Goal: Task Accomplishment & Management: Complete application form

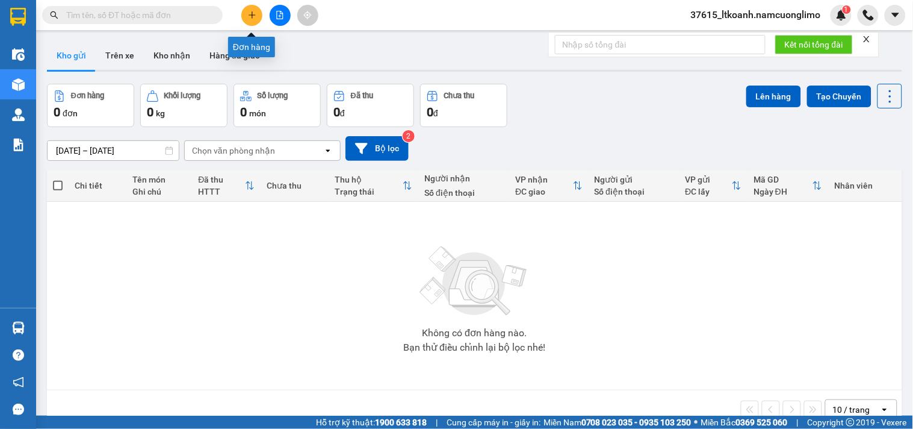
click at [247, 14] on button at bounding box center [251, 15] width 21 height 21
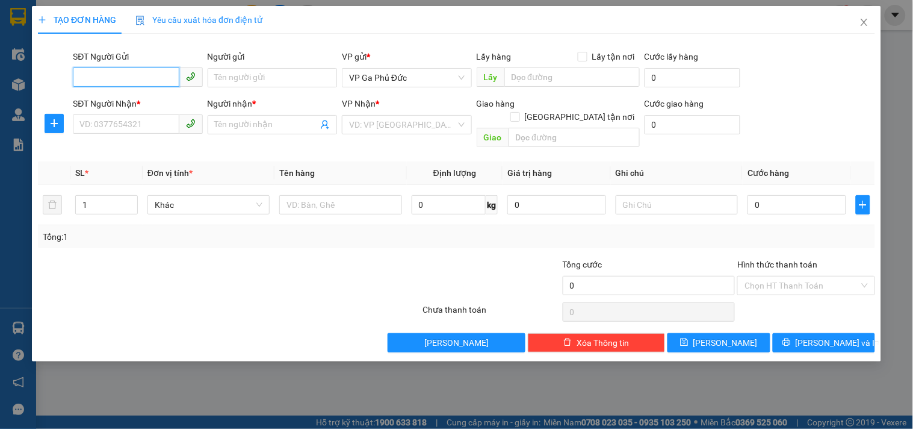
click at [122, 79] on input "SĐT Người Gửi" at bounding box center [126, 76] width 106 height 19
click at [149, 75] on input "0357410915" at bounding box center [126, 76] width 106 height 19
click at [160, 79] on input "0357410915" at bounding box center [126, 76] width 106 height 19
type input "0357410915"
drag, startPoint x: 230, startPoint y: 79, endPoint x: 284, endPoint y: 80, distance: 54.2
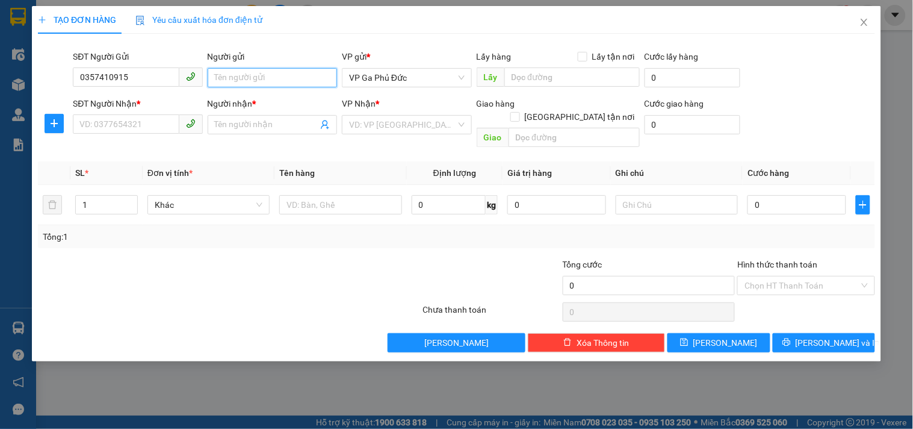
click at [232, 80] on input "Người gửi" at bounding box center [272, 77] width 129 height 19
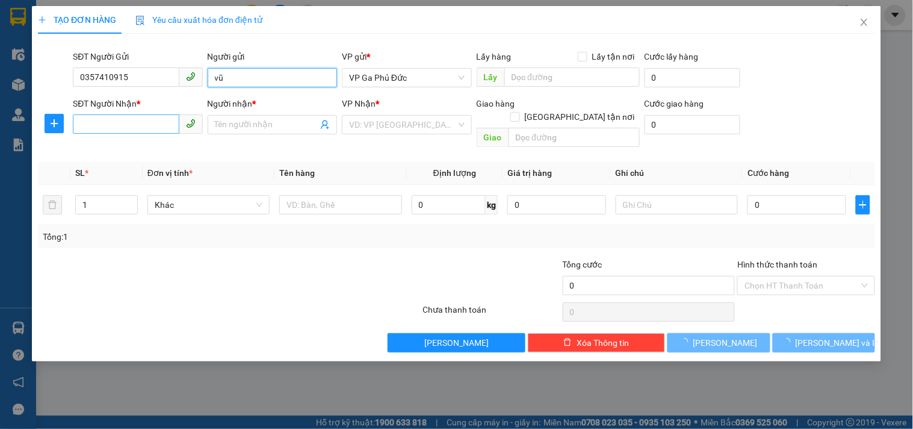
type input "vũ"
click at [107, 132] on input "SĐT Người Nhận *" at bounding box center [126, 123] width 106 height 19
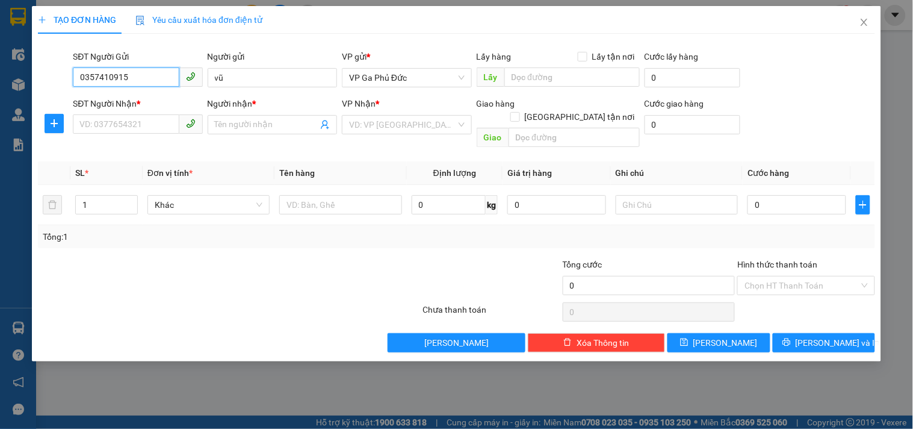
click at [124, 79] on input "0357410915" at bounding box center [126, 76] width 106 height 19
click at [146, 79] on input "0357410915" at bounding box center [126, 76] width 106 height 19
click at [121, 121] on input "SĐT Người Nhận *" at bounding box center [126, 123] width 106 height 19
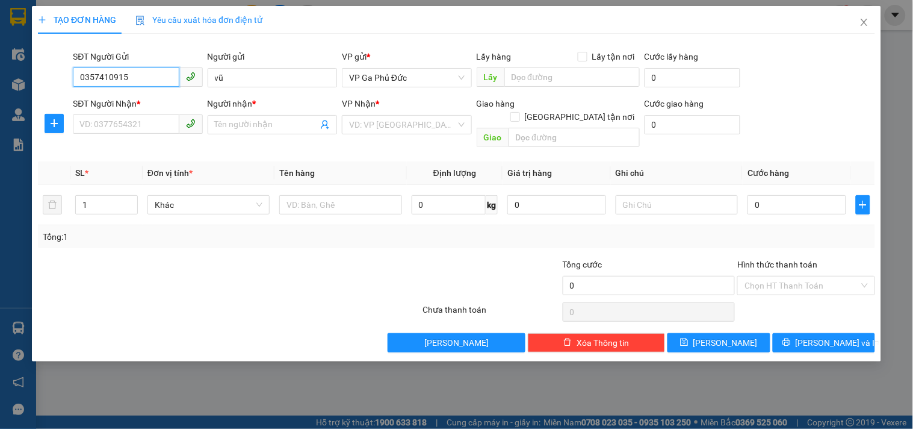
click at [137, 76] on input "0357410915" at bounding box center [126, 76] width 106 height 19
drag, startPoint x: 153, startPoint y: 81, endPoint x: 55, endPoint y: 85, distance: 98.2
click at [55, 85] on div "SĐT Người Gửi 0357410915 0357410915 Người gửi vũ VP gửi * VP Ga Phủ Đức Lấy hàn…" at bounding box center [457, 71] width 840 height 42
click at [864, 26] on icon "close" at bounding box center [865, 22] width 10 height 10
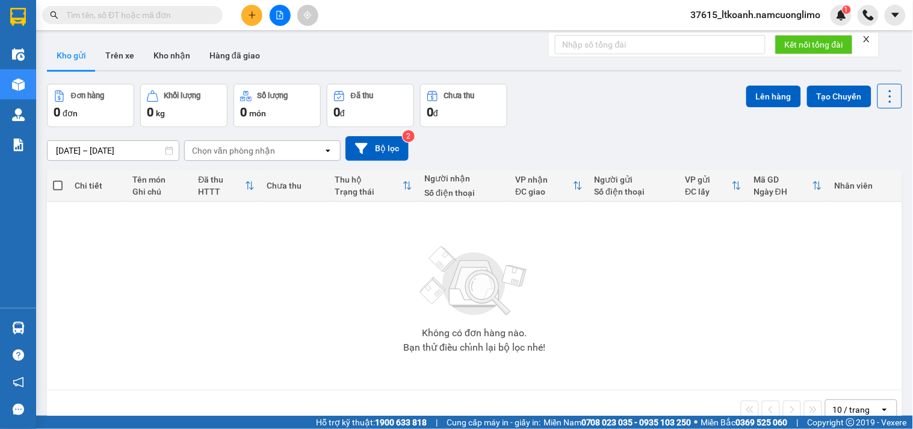
paste input "0357410915"
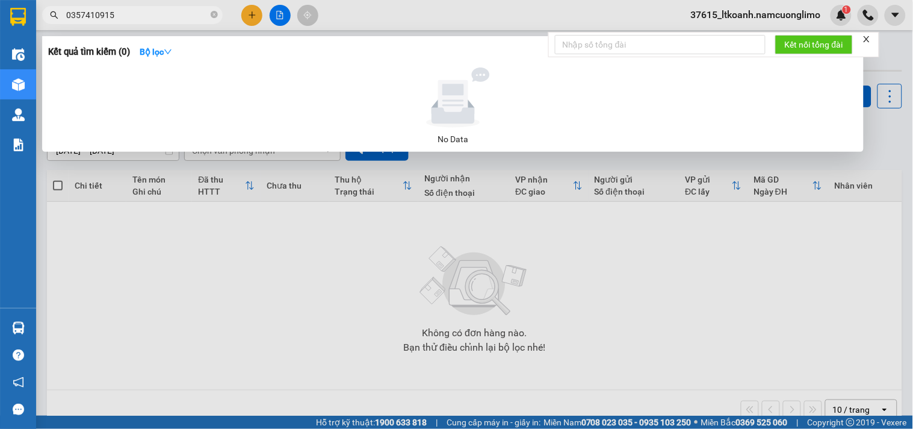
click at [107, 16] on input "0357410915" at bounding box center [137, 14] width 142 height 13
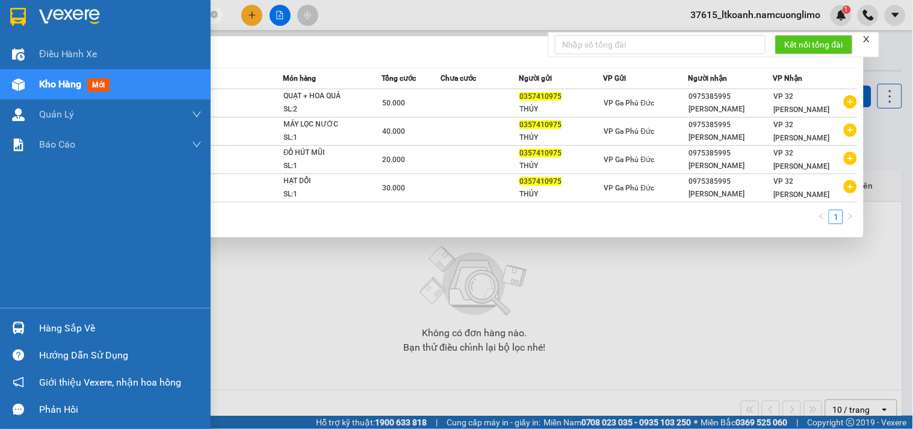
drag, startPoint x: 128, startPoint y: 10, endPoint x: 72, endPoint y: 14, distance: 55.5
click at [4, 21] on section "Kết quả tìm kiếm ( 4 ) Bộ lọc Mã ĐH Trạng thái Món hàng Tổng cước Chưa cước Ngư…" at bounding box center [456, 214] width 913 height 429
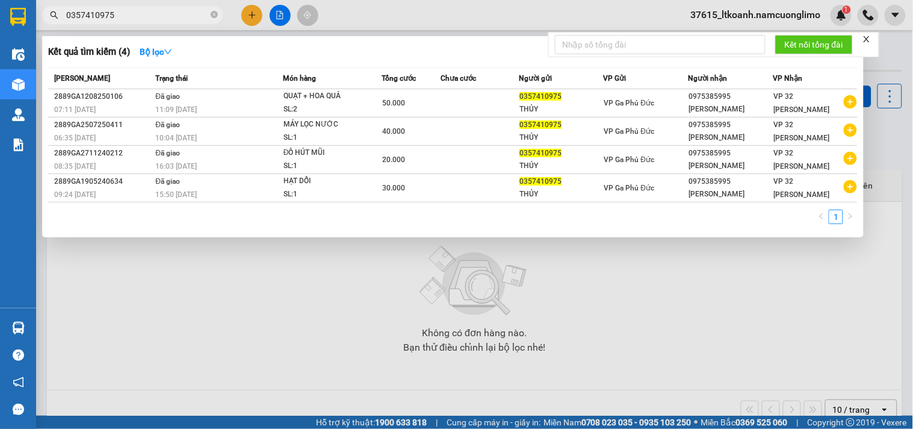
type input "0357410975"
click at [255, 16] on div at bounding box center [456, 214] width 913 height 429
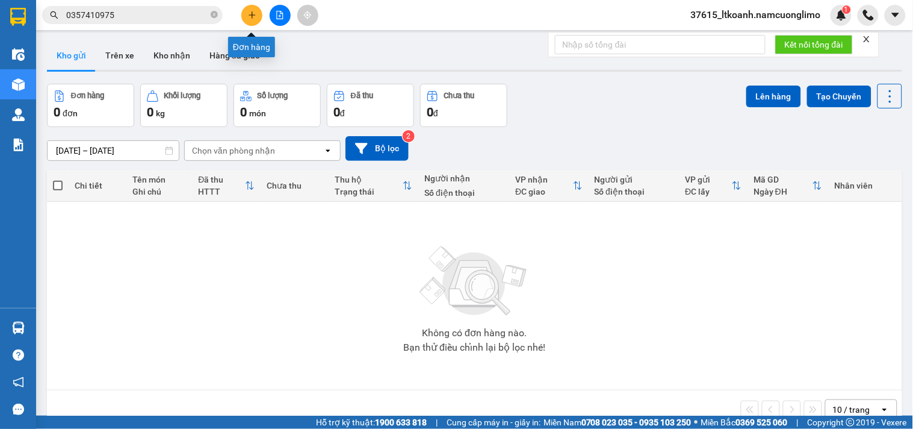
click at [253, 14] on icon "plus" at bounding box center [252, 14] width 7 height 1
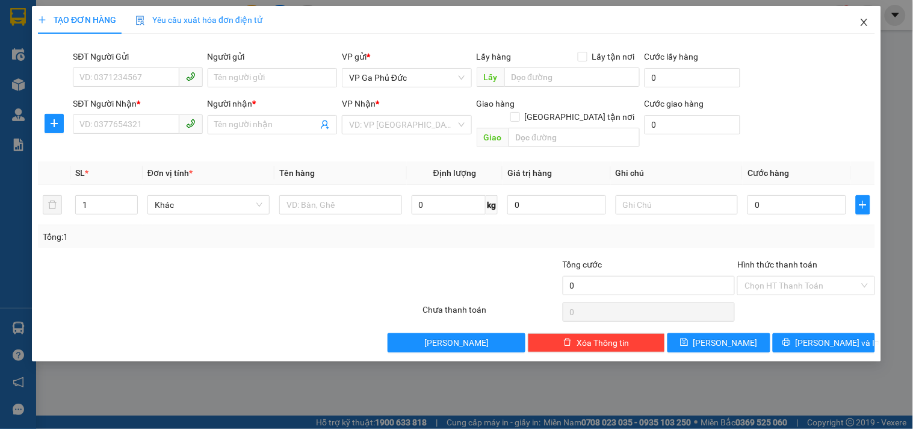
click at [864, 24] on icon "close" at bounding box center [865, 22] width 10 height 10
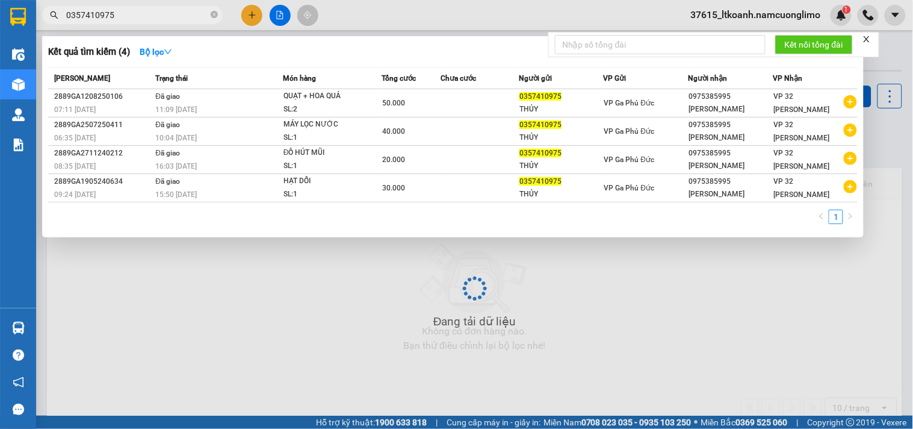
click at [143, 13] on input "0357410975" at bounding box center [137, 14] width 142 height 13
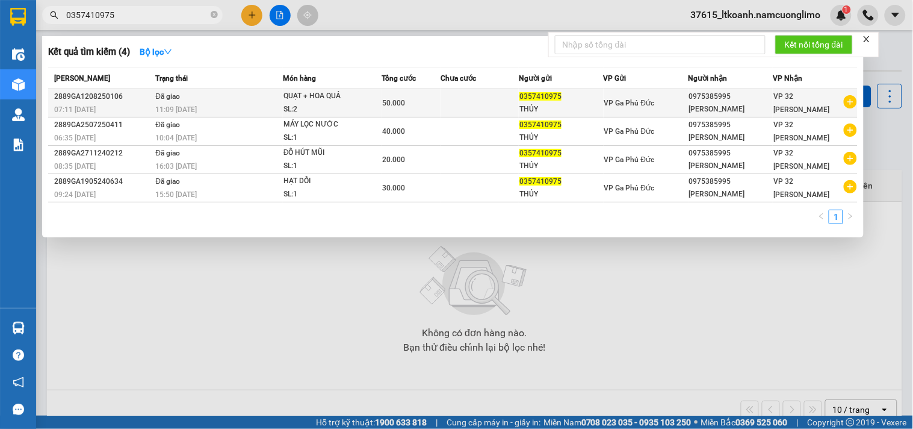
click at [732, 97] on div "0975385995" at bounding box center [731, 96] width 84 height 13
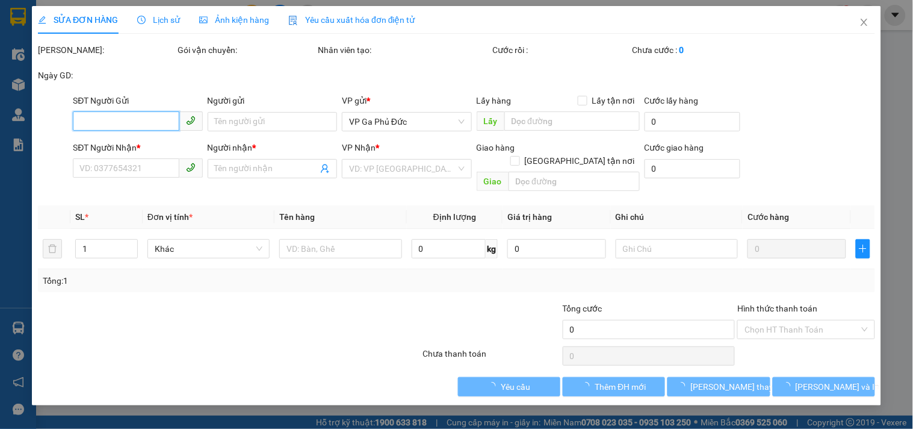
type input "0357410975"
type input "THỦY"
type input "0975385995"
type input "HOÀNG VŨ"
type input "50.000"
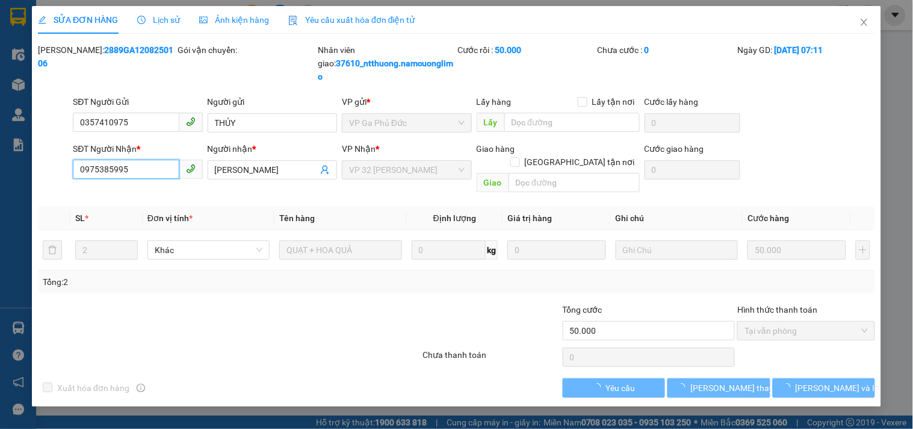
drag, startPoint x: 152, startPoint y: 175, endPoint x: 27, endPoint y: 167, distance: 125.5
click at [25, 167] on div "SỬA ĐƠN HÀNG Lịch sử Ảnh kiện hàng Yêu cầu xuất hóa đơn điện tử Total Paid Fee …" at bounding box center [456, 214] width 913 height 429
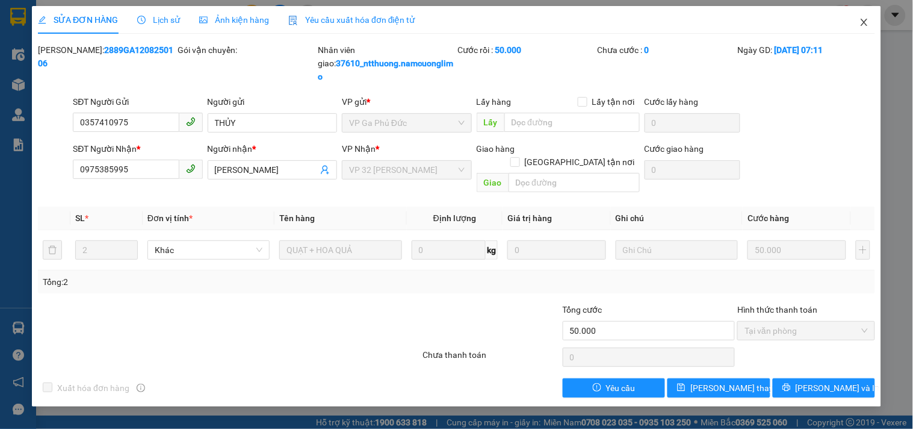
drag, startPoint x: 862, startPoint y: 22, endPoint x: 873, endPoint y: 29, distance: 13.2
click at [862, 21] on icon "close" at bounding box center [865, 22] width 10 height 10
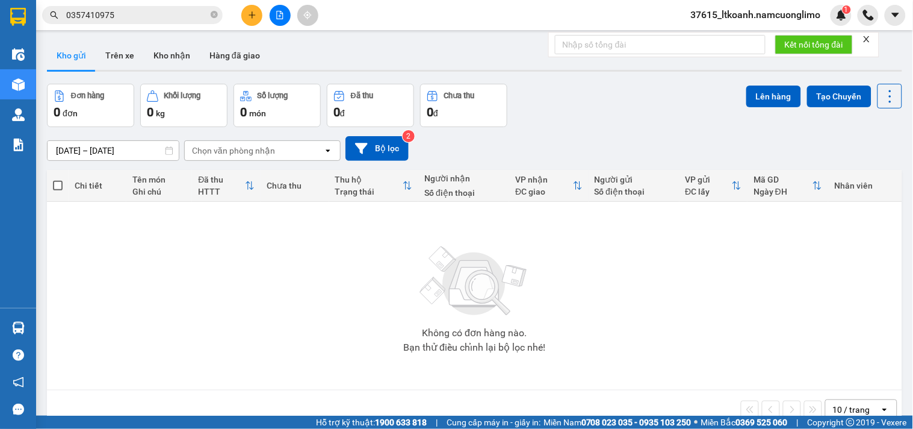
click at [252, 18] on icon "plus" at bounding box center [252, 15] width 8 height 8
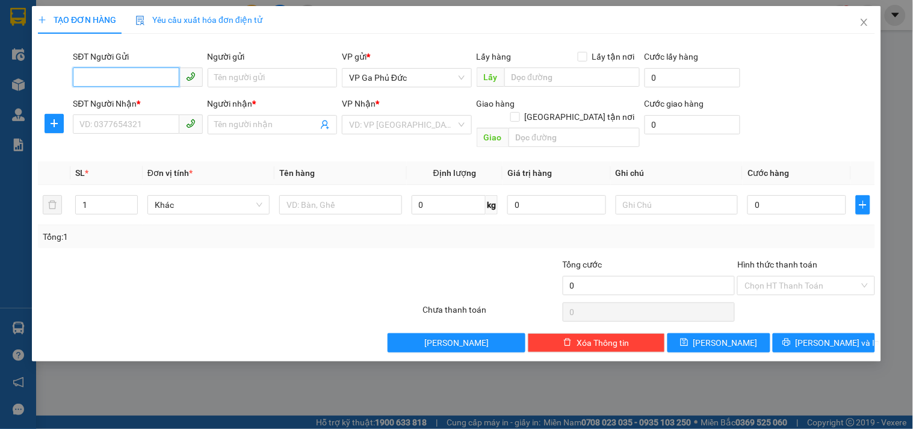
paste input "0975385995"
type input "0975385995"
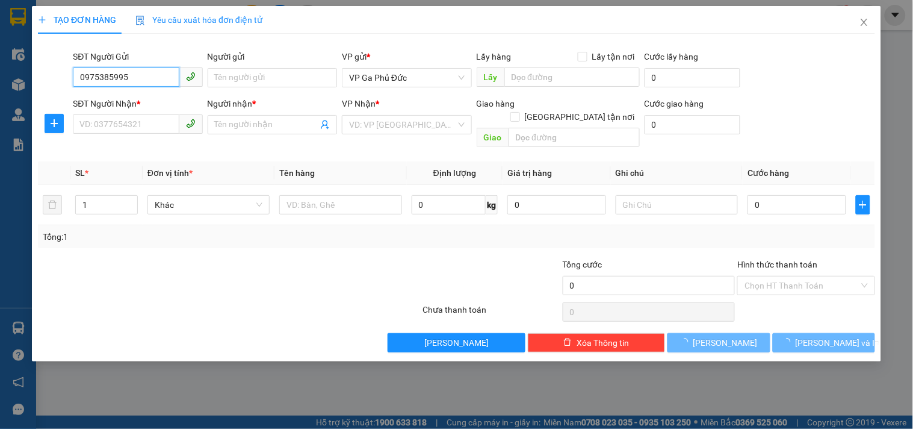
drag, startPoint x: 151, startPoint y: 75, endPoint x: 0, endPoint y: 81, distance: 151.2
click at [0, 81] on div "TẠO ĐƠN HÀNG Yêu cầu xuất hóa đơn điện tử Transit Pickup Surcharge Ids Transit …" at bounding box center [456, 214] width 913 height 429
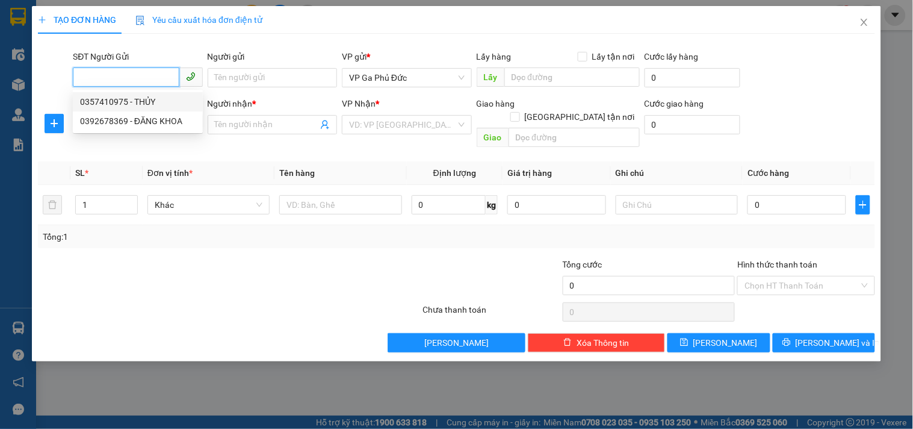
click at [99, 105] on div "0357410975 - THỦY" at bounding box center [138, 101] width 116 height 13
type input "0357410975"
type input "THỦY"
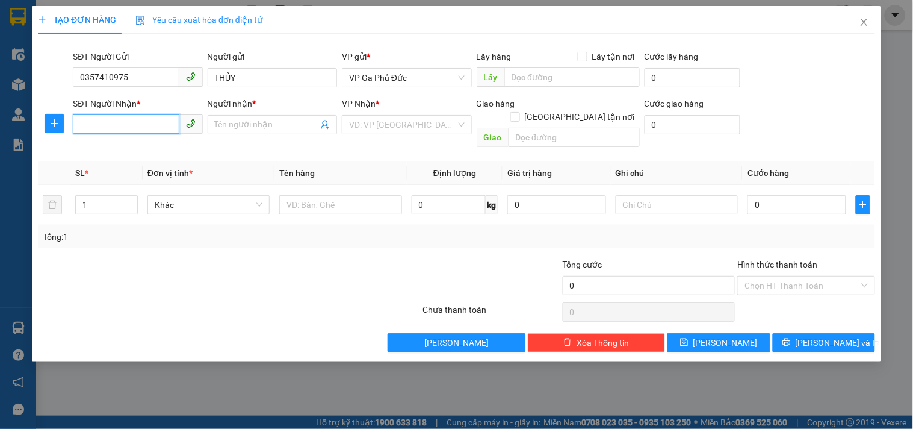
click at [111, 129] on input "SĐT Người Nhận *" at bounding box center [126, 123] width 106 height 19
click at [140, 151] on div "0975385995 - HOÀNG VŨ" at bounding box center [139, 148] width 119 height 13
type input "0975385995"
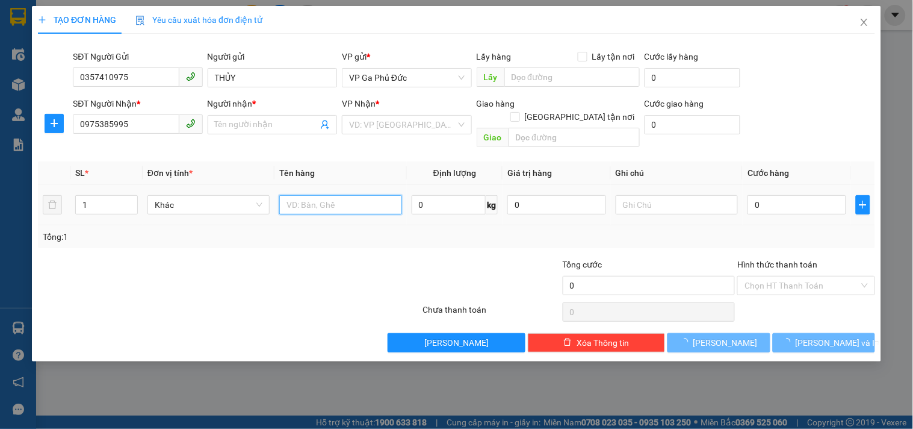
click at [327, 199] on input "text" at bounding box center [340, 204] width 122 height 19
type input "nhãn"
type input "HOÀNG VŨ"
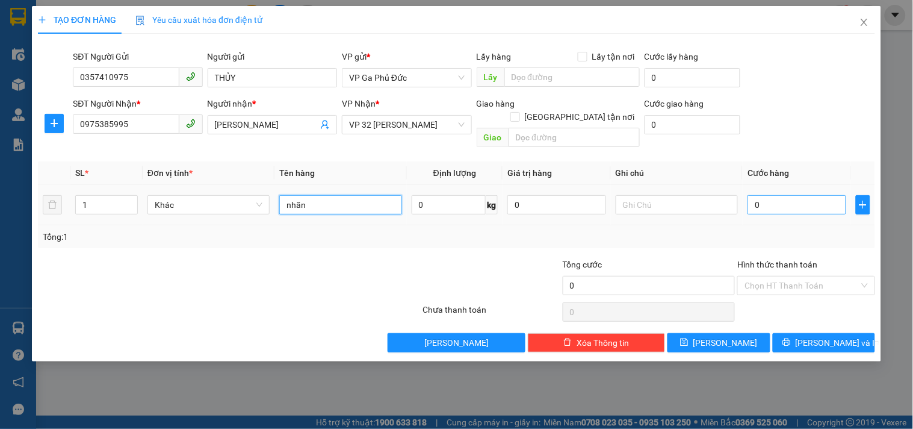
type input "nhãn"
click at [767, 195] on input "0" at bounding box center [797, 204] width 99 height 19
type input "3"
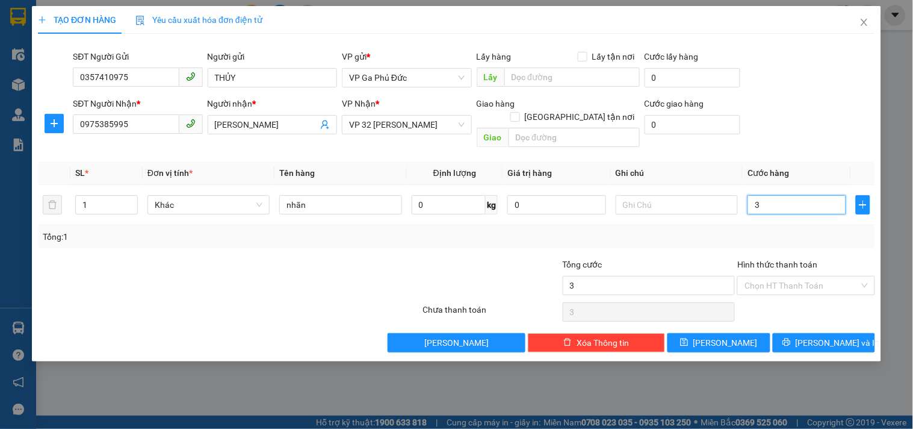
type input "30"
type input "30.000"
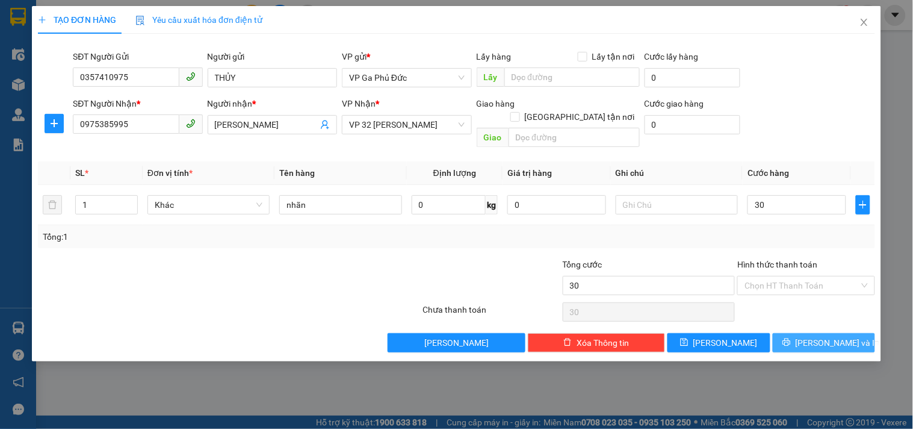
type input "30.000"
click at [835, 336] on span "Lưu và In" at bounding box center [838, 342] width 84 height 13
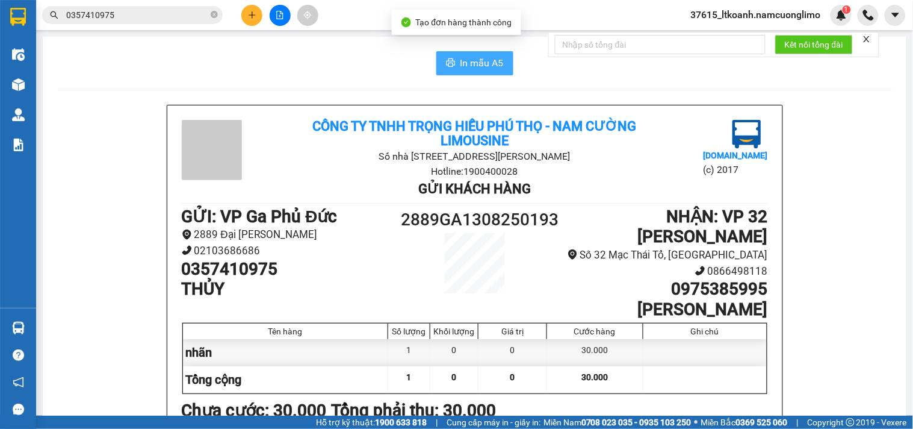
drag, startPoint x: 477, startPoint y: 61, endPoint x: 616, endPoint y: 134, distance: 157.8
click at [477, 61] on span "In mẫu A5" at bounding box center [481, 62] width 43 height 15
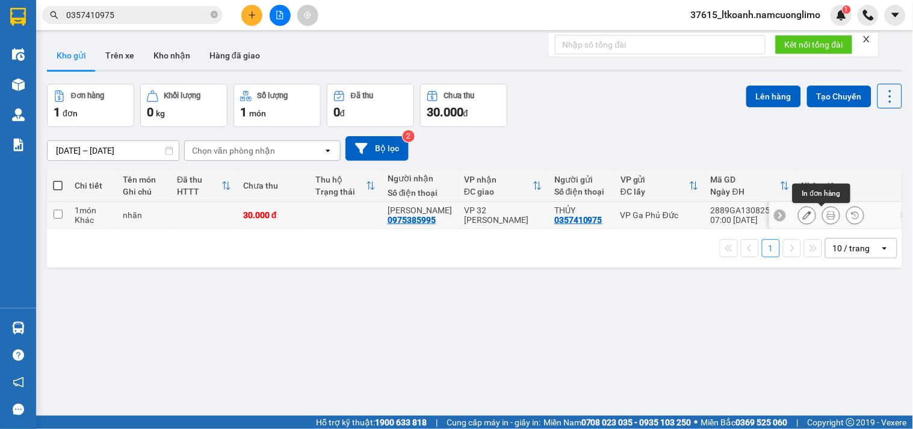
click at [823, 219] on button at bounding box center [831, 215] width 17 height 21
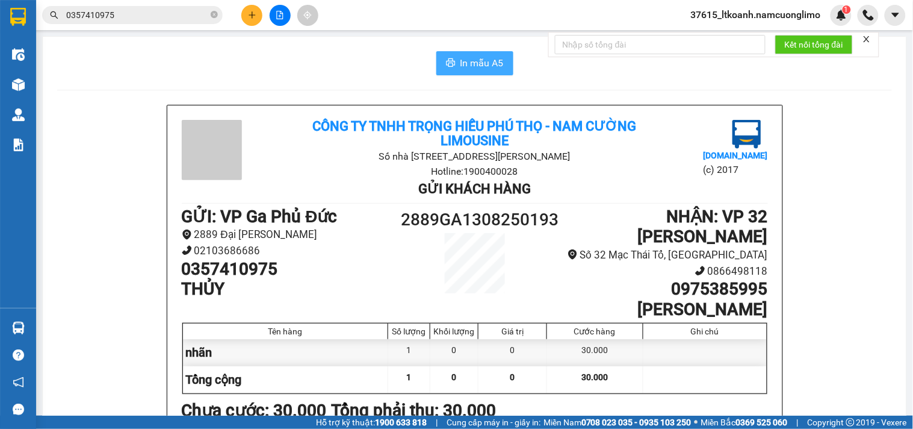
click at [446, 63] on icon "printer" at bounding box center [451, 63] width 10 height 10
